Goal: Find specific page/section: Find specific page/section

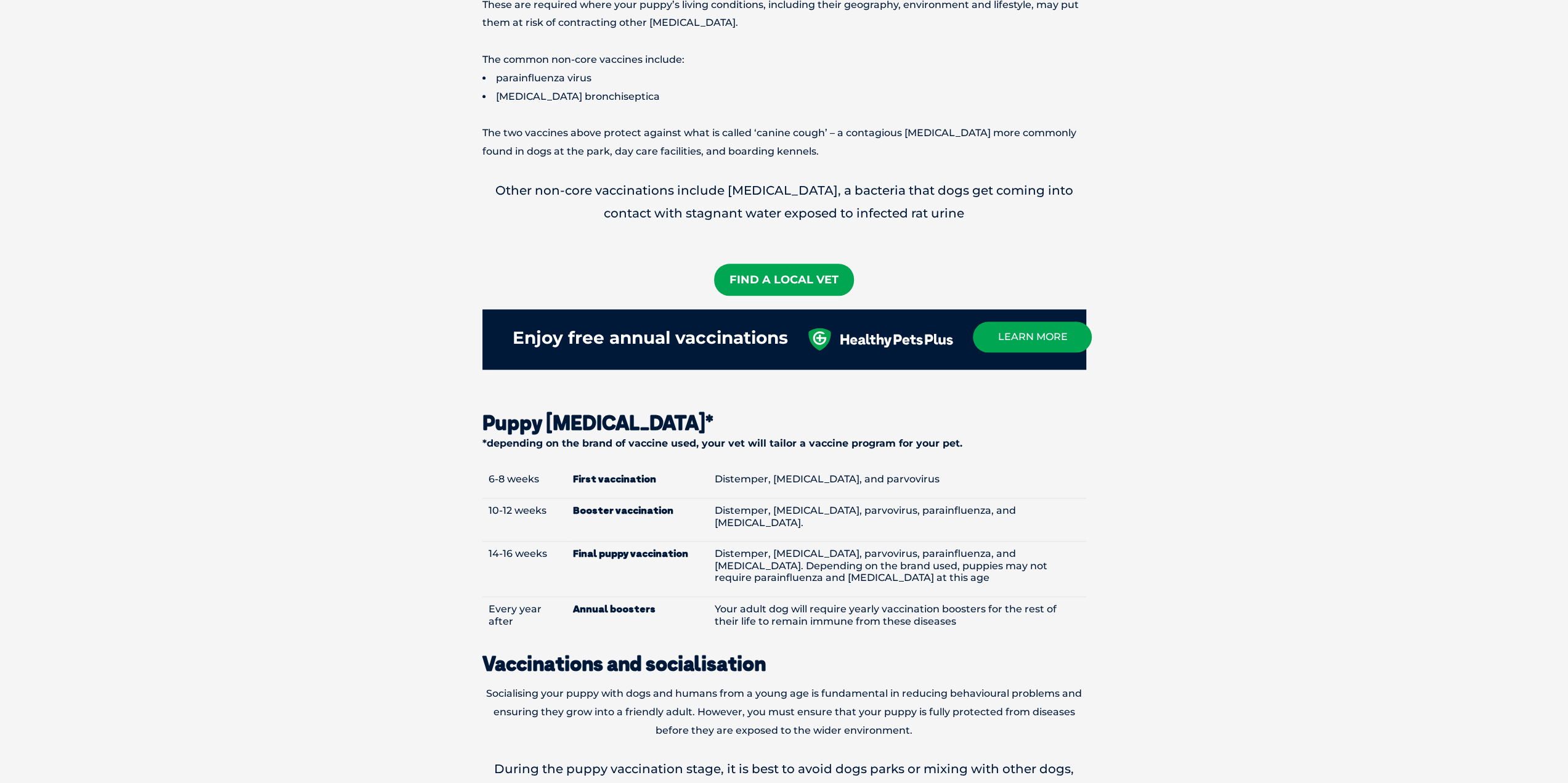
scroll to position [1108, 0]
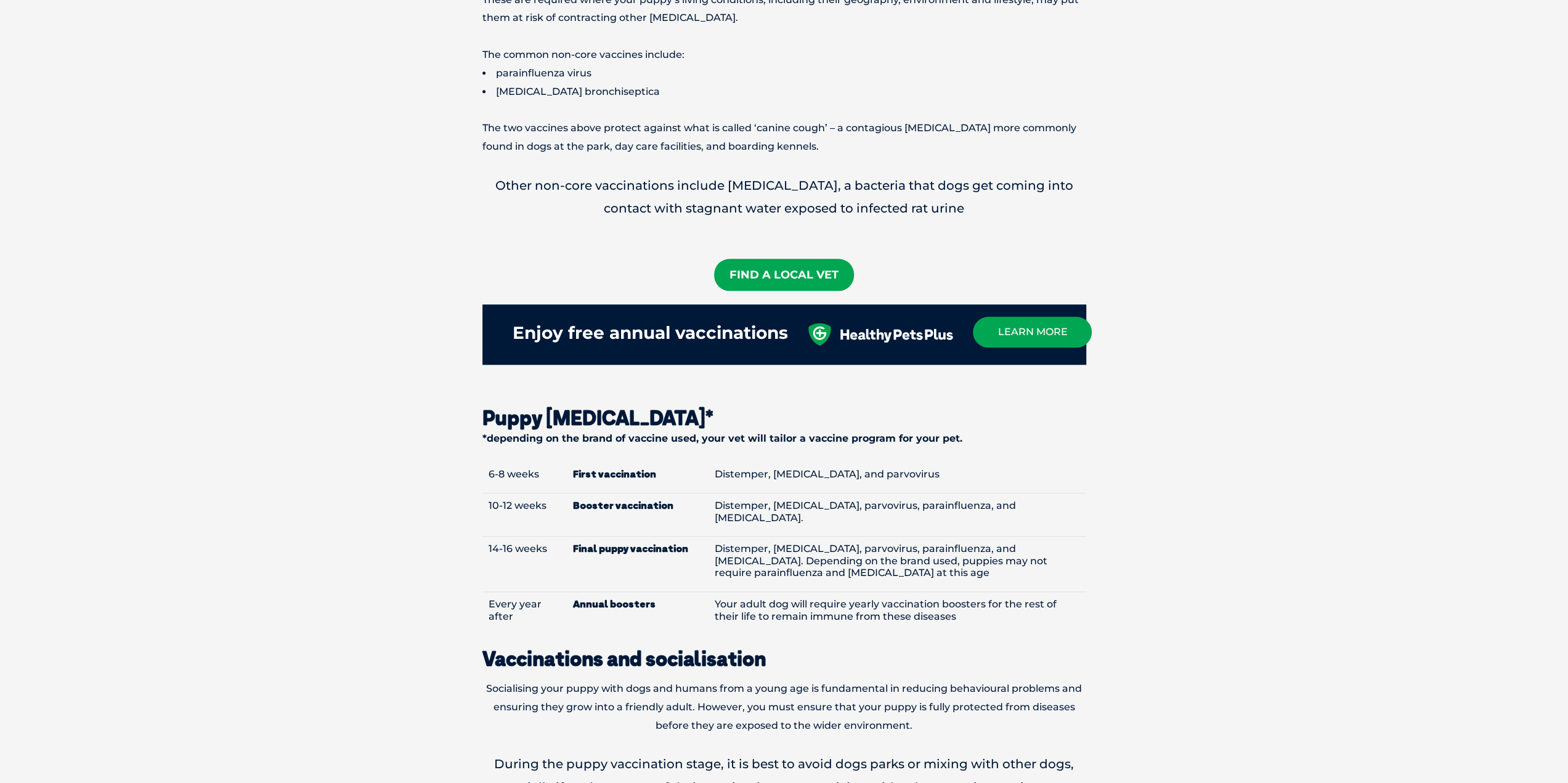
click at [1220, 475] on section "Why should I vaccinate my puppy? Vaccinations are essential in order to protect…" at bounding box center [784, 347] width 1568 height 1871
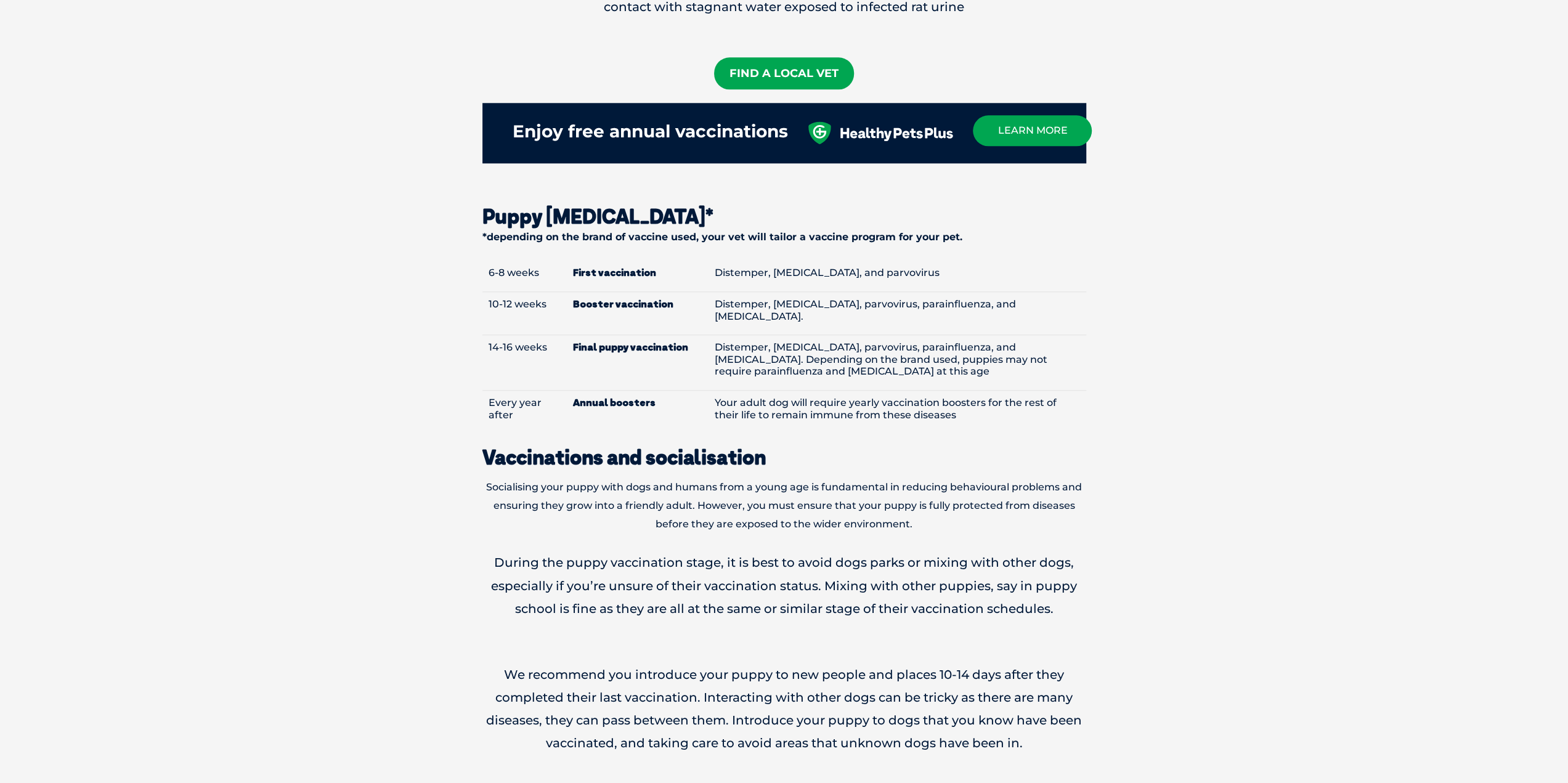
scroll to position [1293, 0]
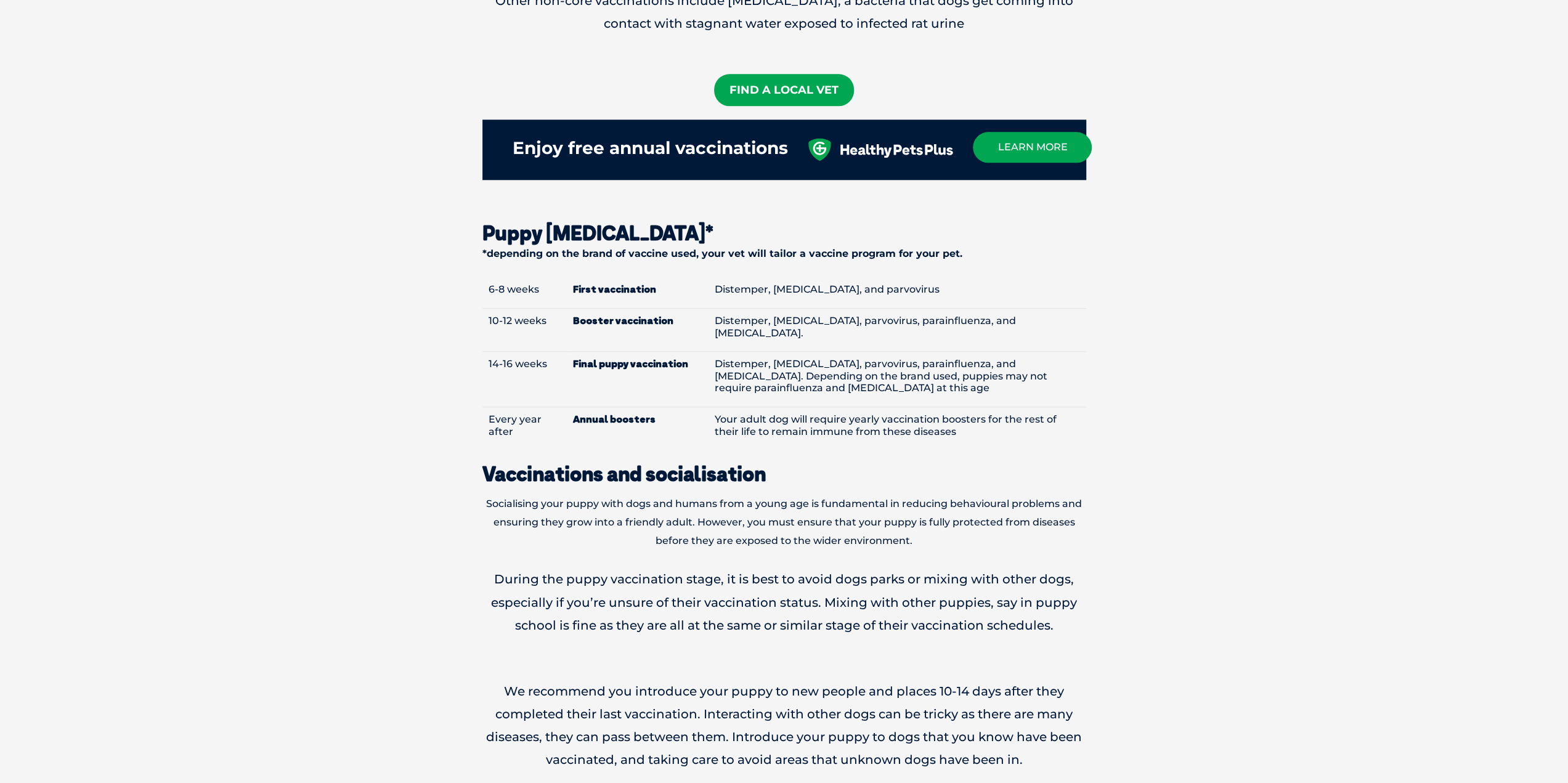
click at [1550, 674] on section "Why should I vaccinate my puppy? Vaccinations are essential in order to protect…" at bounding box center [784, 162] width 1568 height 1871
click at [813, 76] on link "Find A Local Vet" at bounding box center [784, 90] width 140 height 32
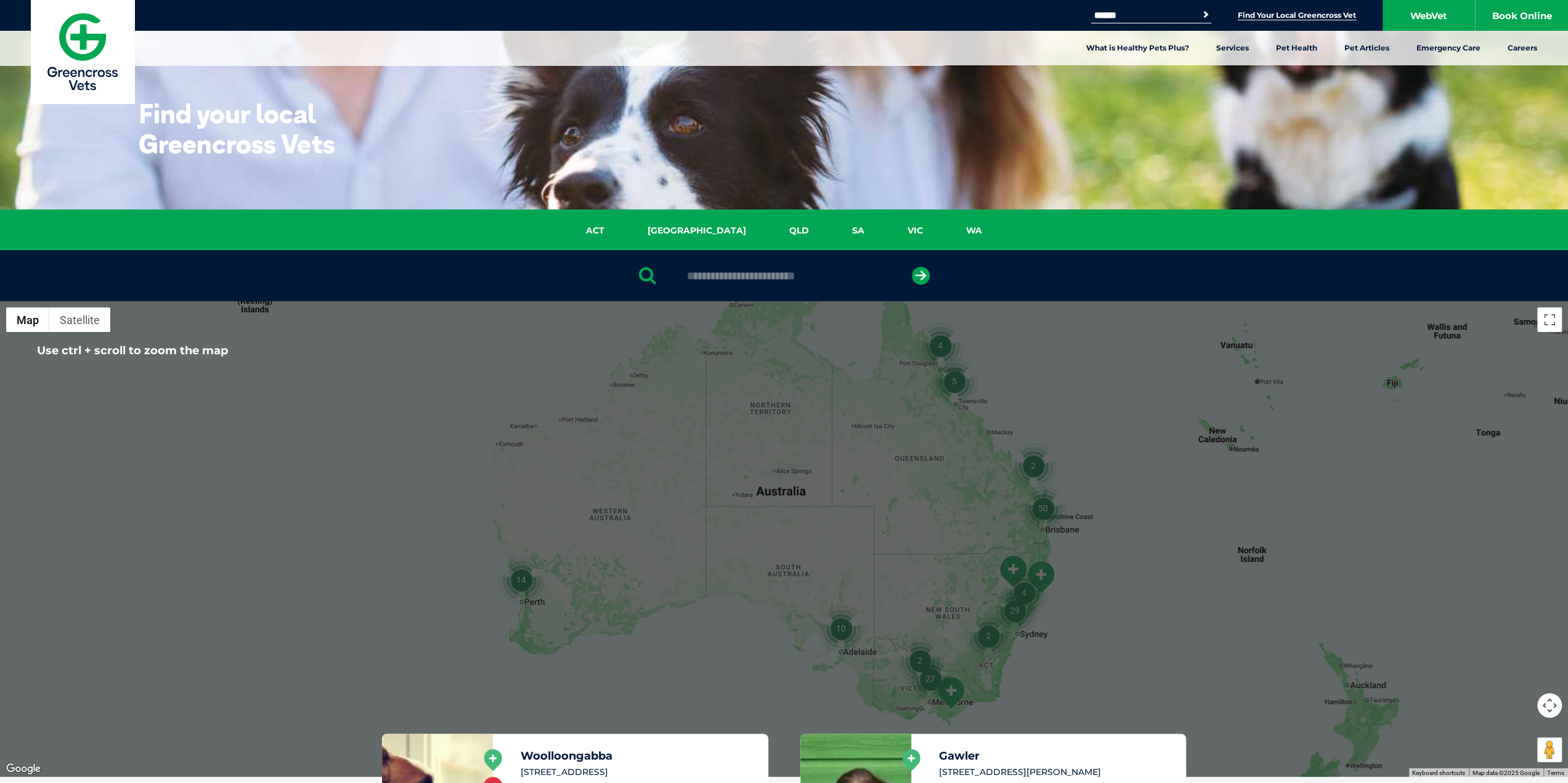
click at [740, 288] on div at bounding box center [784, 276] width 1568 height 51
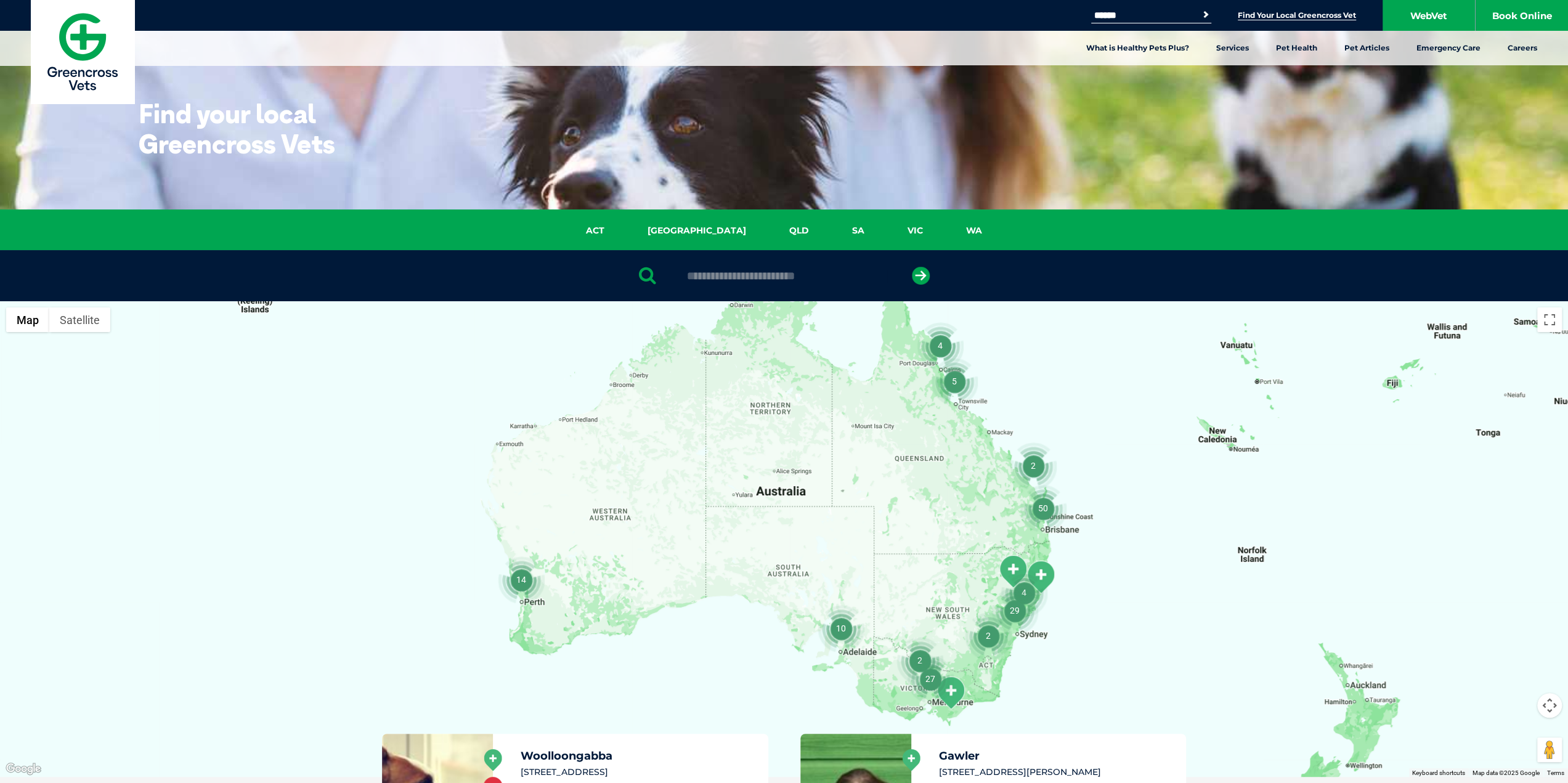
click at [740, 276] on input "text" at bounding box center [784, 276] width 206 height 12
type input "****"
click at [925, 276] on icon "submit" at bounding box center [921, 276] width 18 height 18
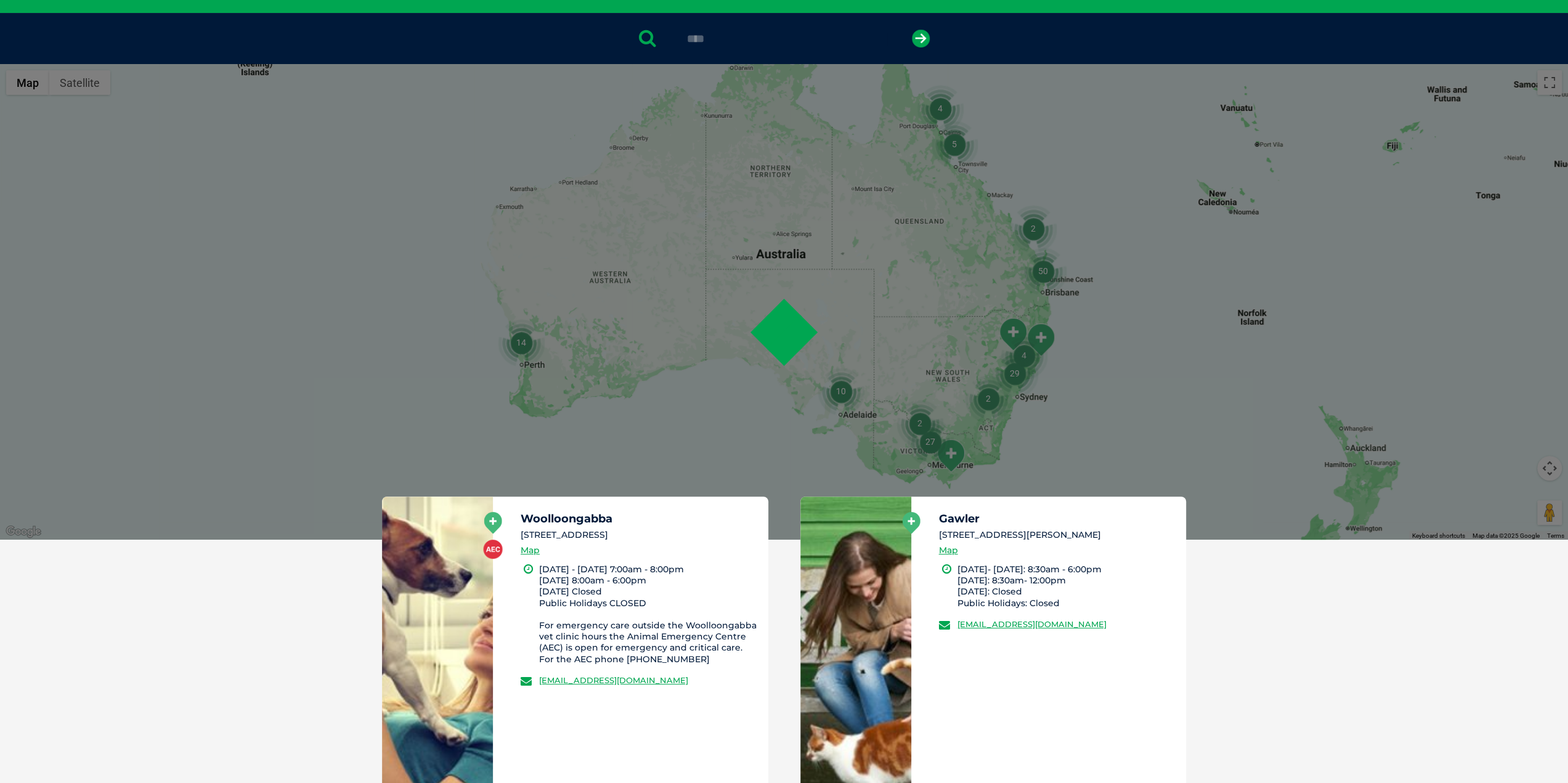
scroll to position [240, 0]
